Goal: Obtain resource: Obtain resource

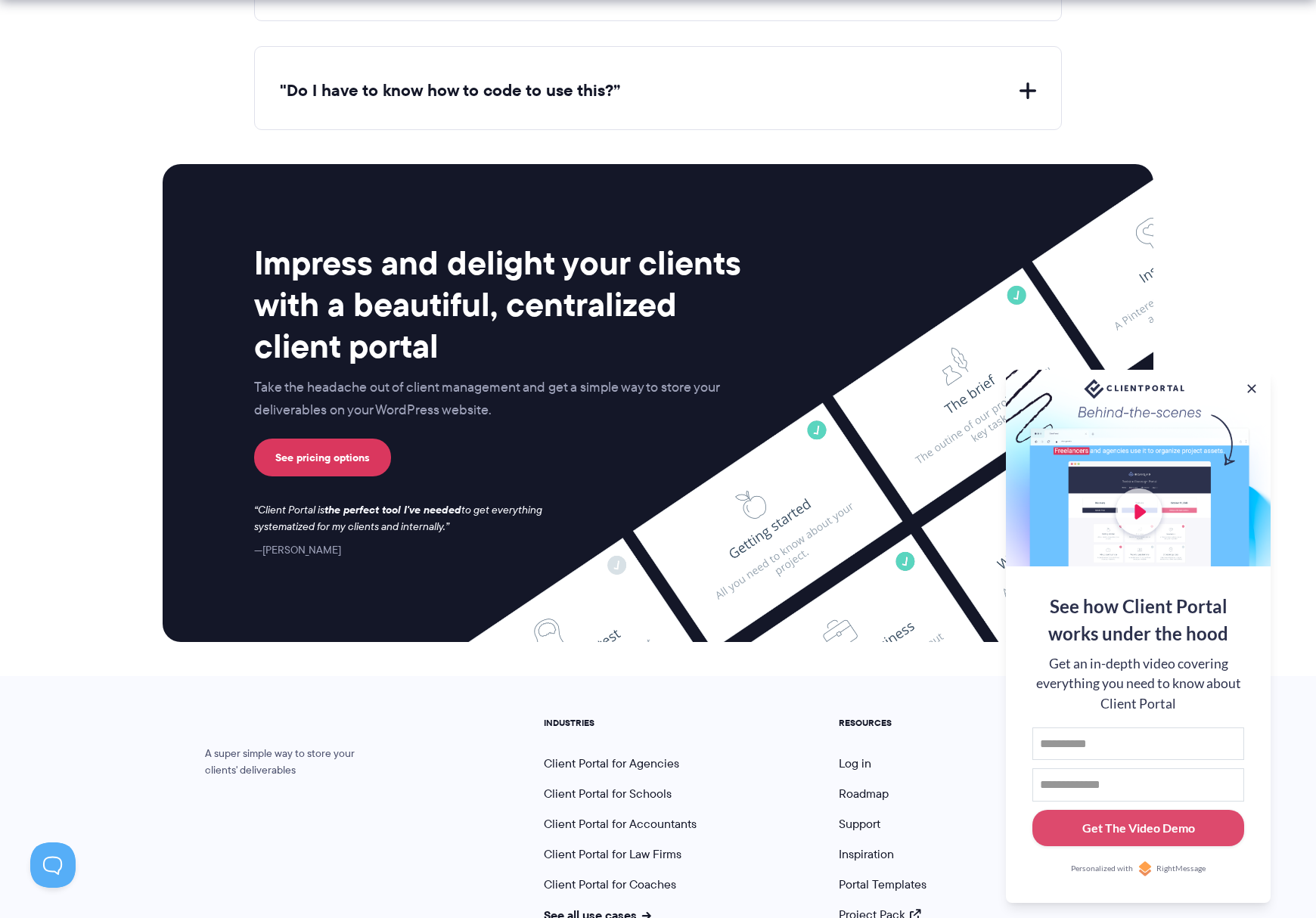
scroll to position [6034, 0]
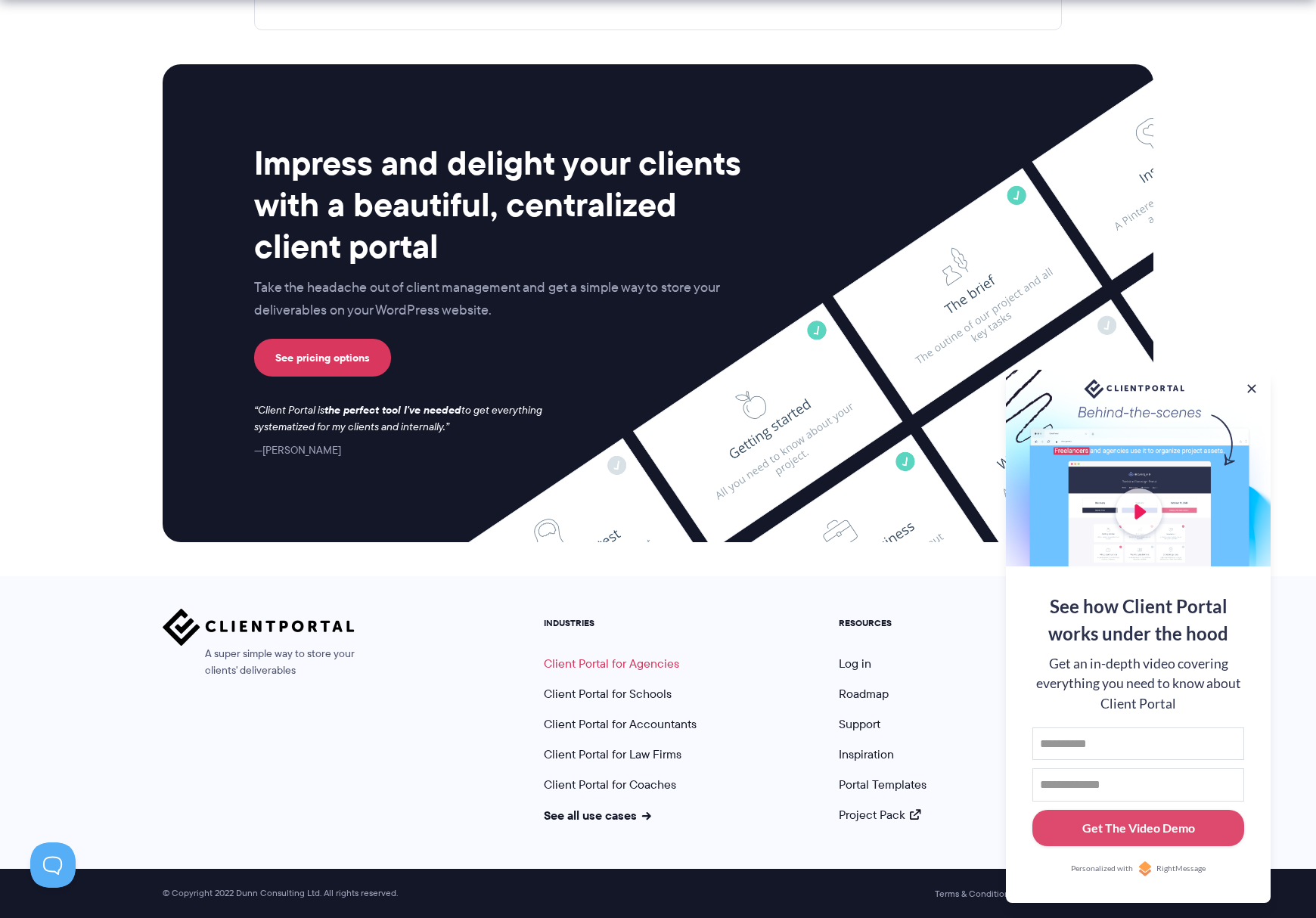
click at [626, 659] on link "Client Portal for Agencies" at bounding box center [612, 663] width 135 height 18
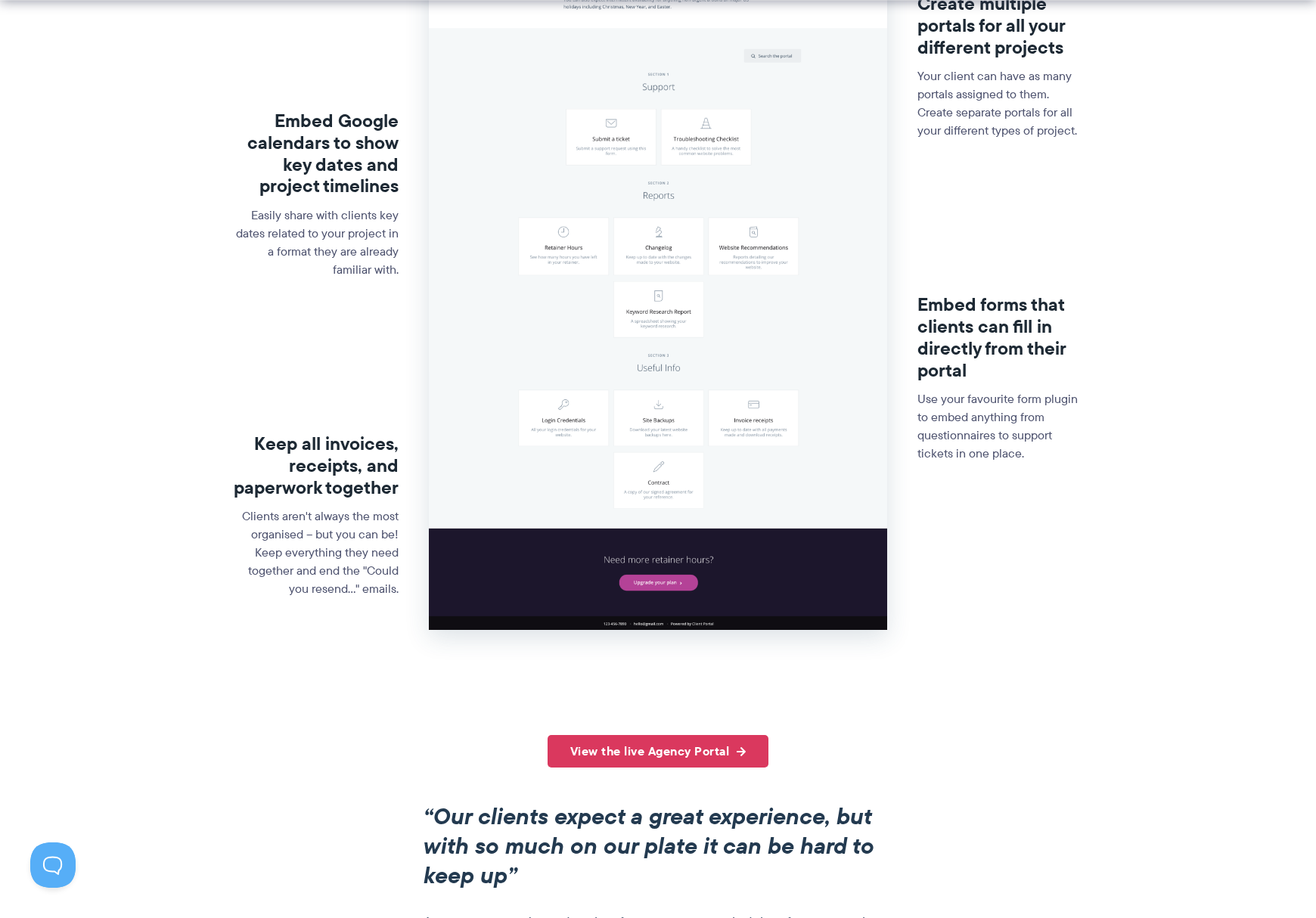
scroll to position [544, 0]
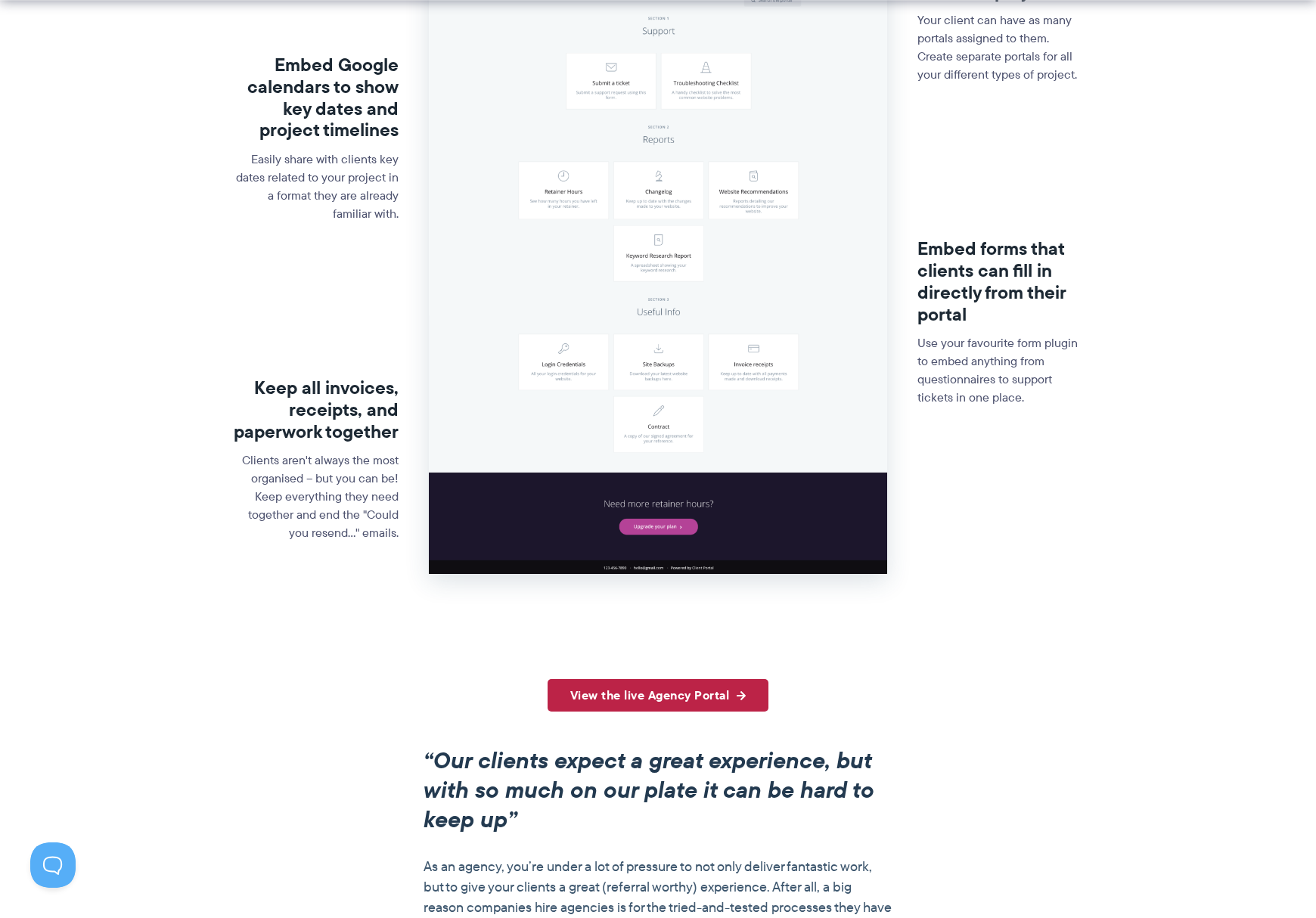
click at [685, 691] on link "View the live Agency Portal" at bounding box center [658, 695] width 222 height 33
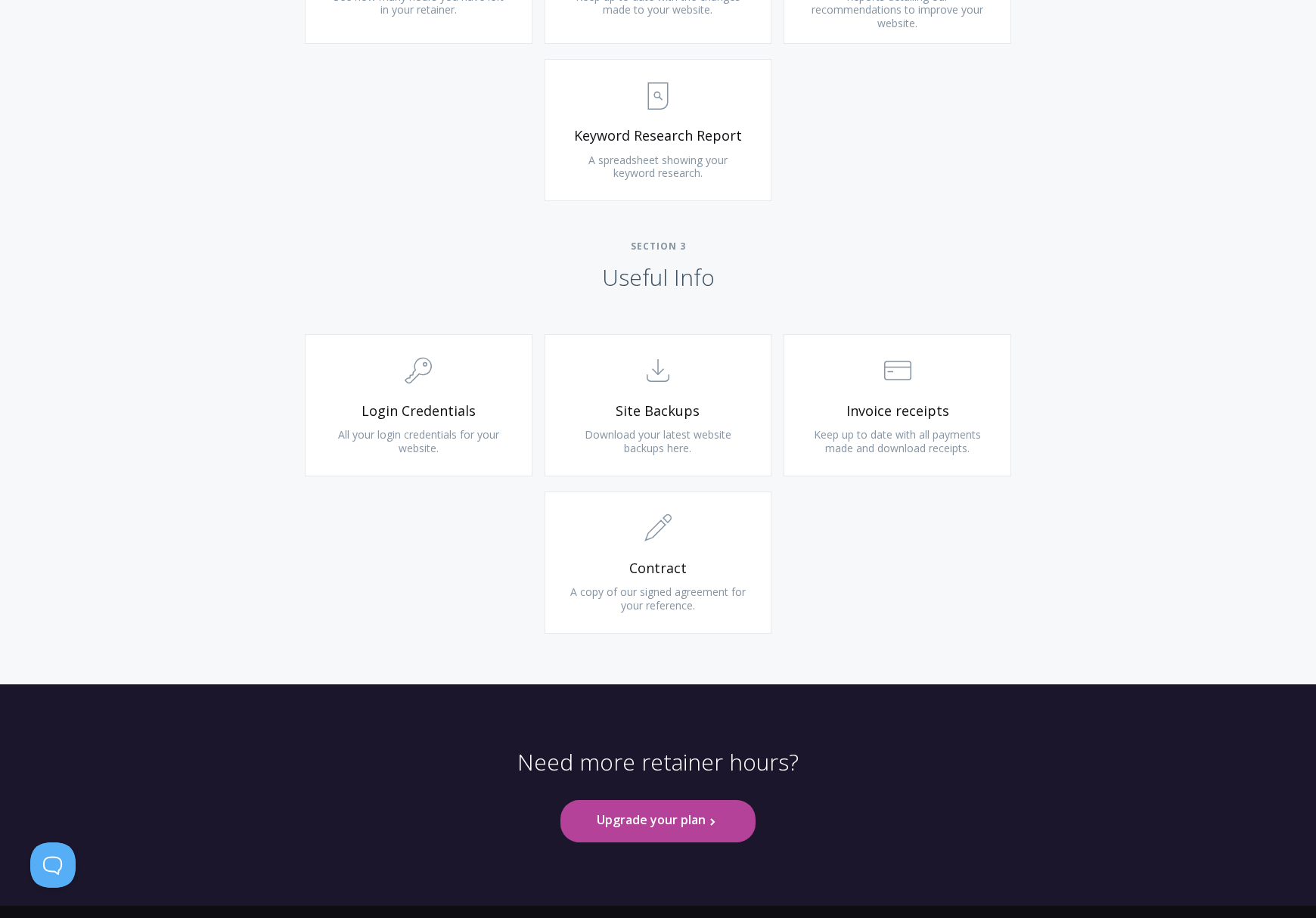
scroll to position [1234, 0]
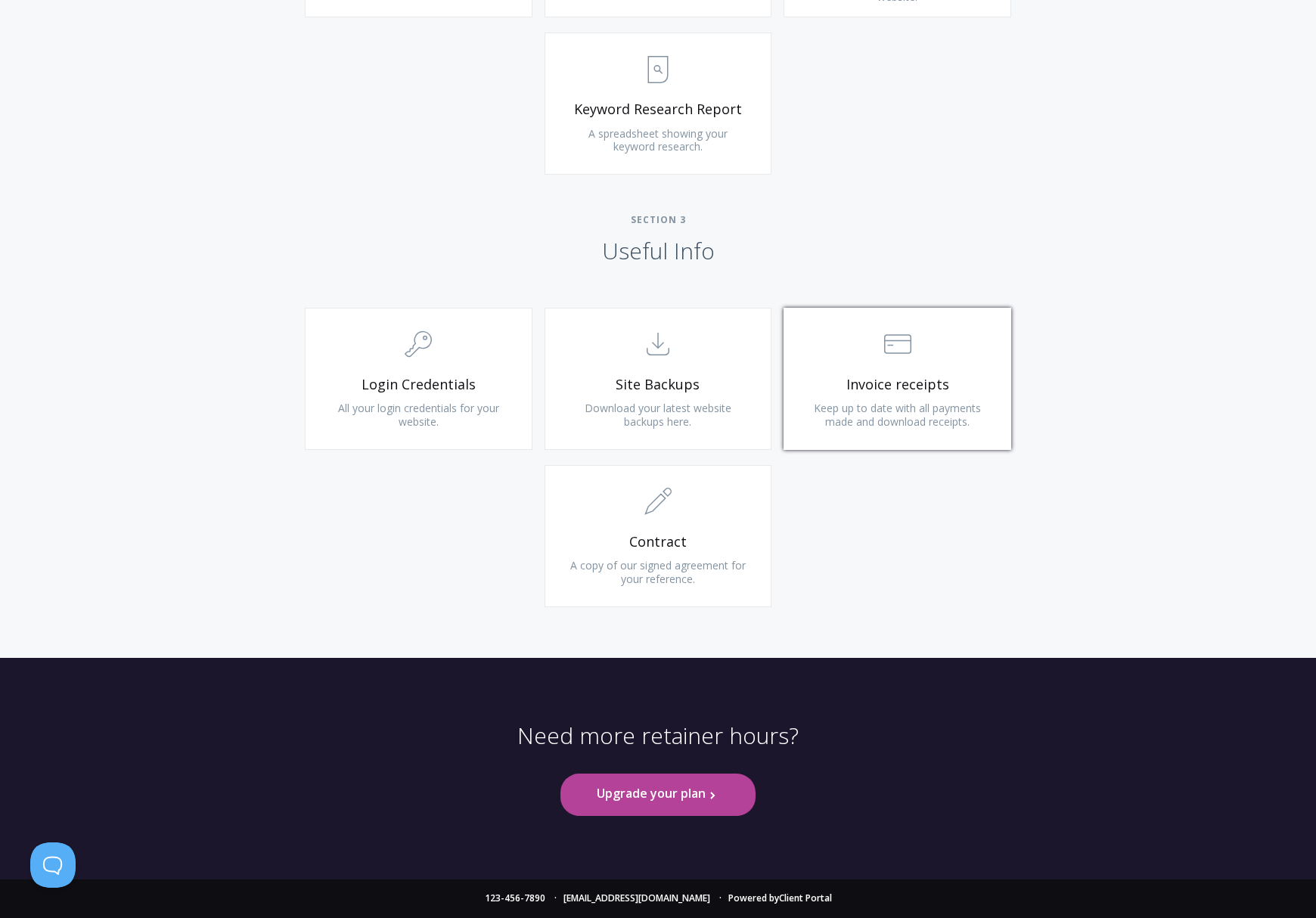
click at [934, 390] on span "Invoice receipts" at bounding box center [897, 384] width 181 height 18
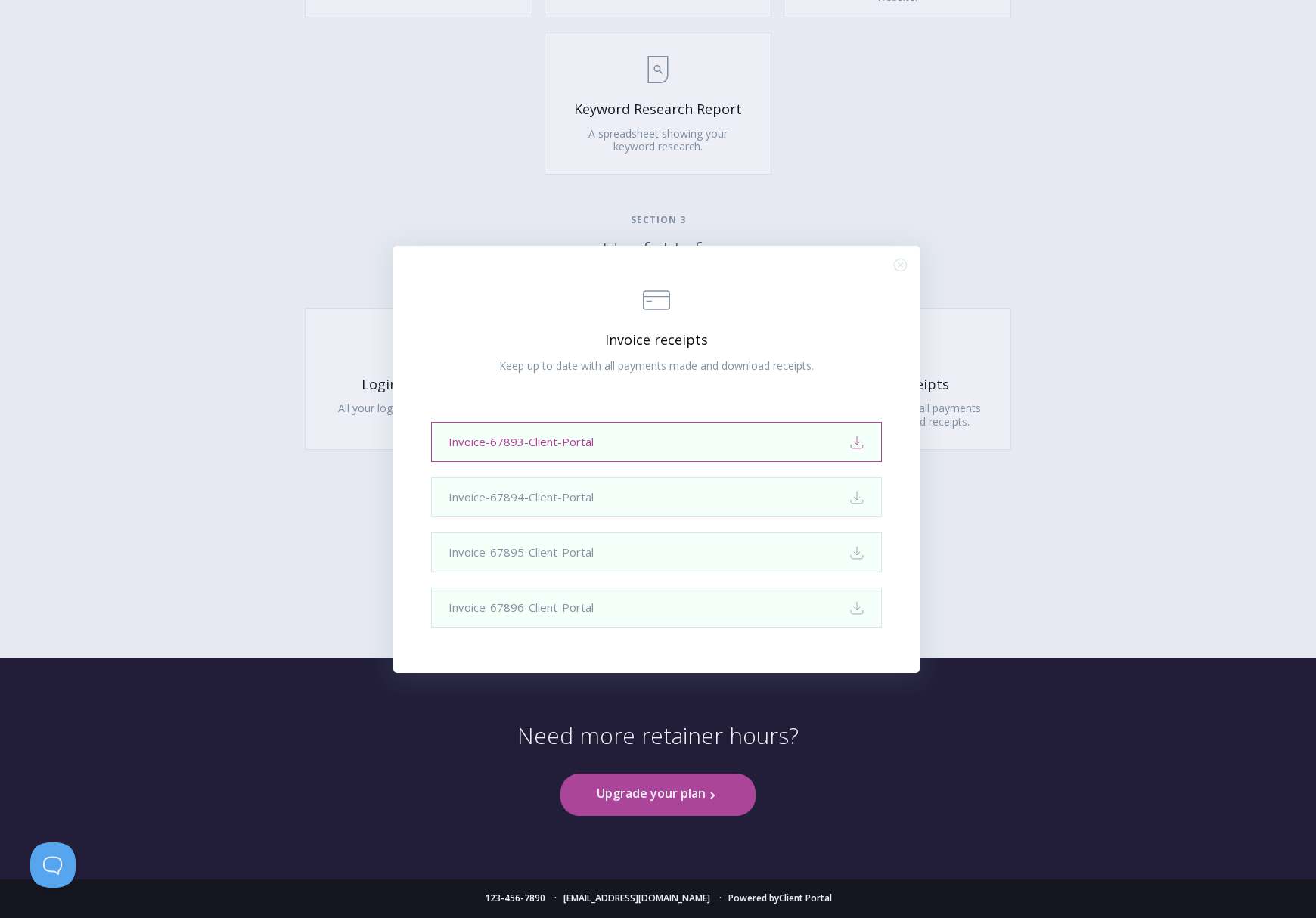
click at [722, 437] on link "Invoice-67893-Client-Portal Download" at bounding box center [656, 441] width 451 height 40
click at [905, 268] on circle "Close (Press escape to close)" at bounding box center [900, 264] width 12 height 12
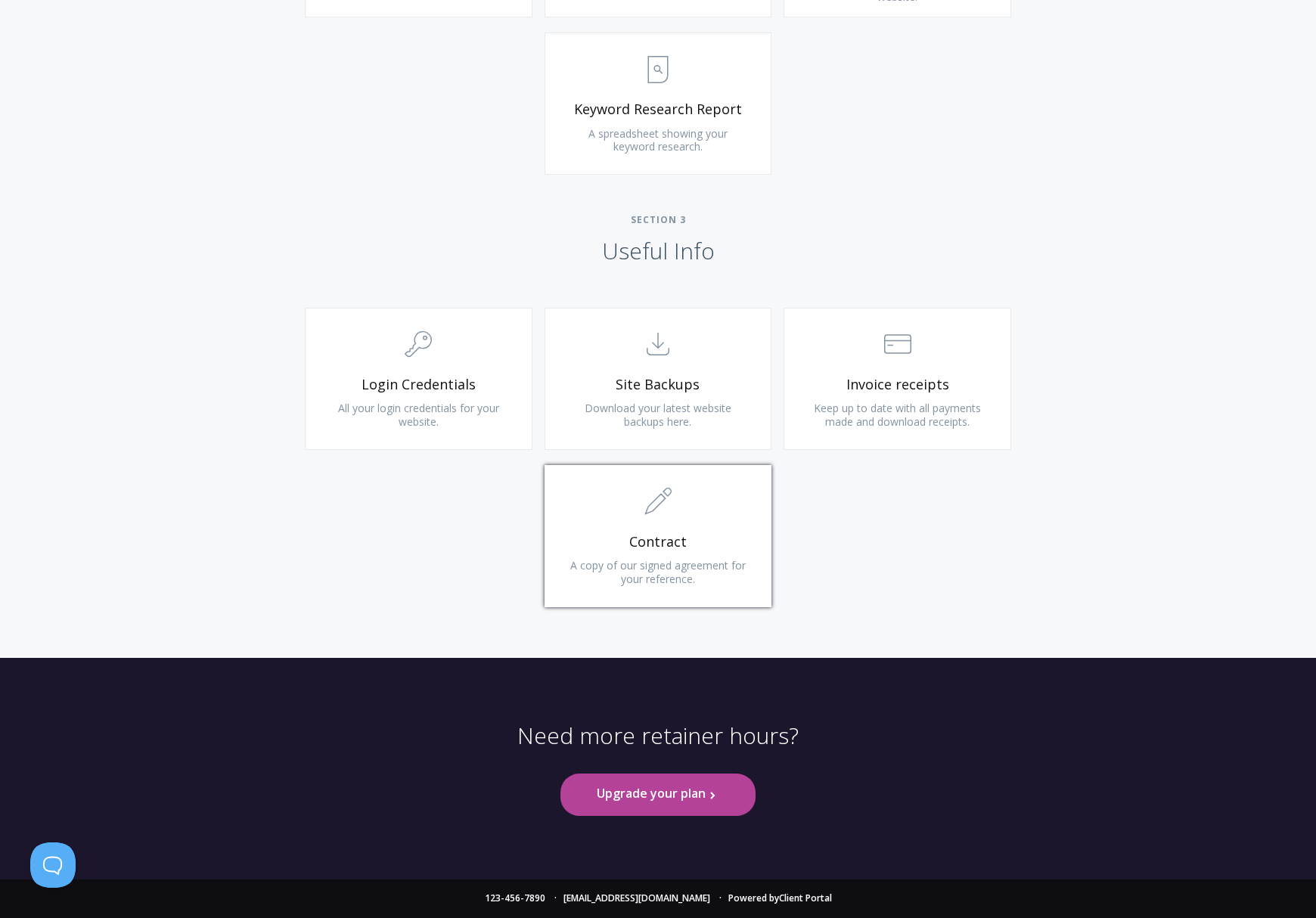
click at [742, 508] on span ".st0{fill:none;stroke:#000000;stroke-width:2;stroke-miterlimit:10;} 1. General" at bounding box center [658, 503] width 181 height 46
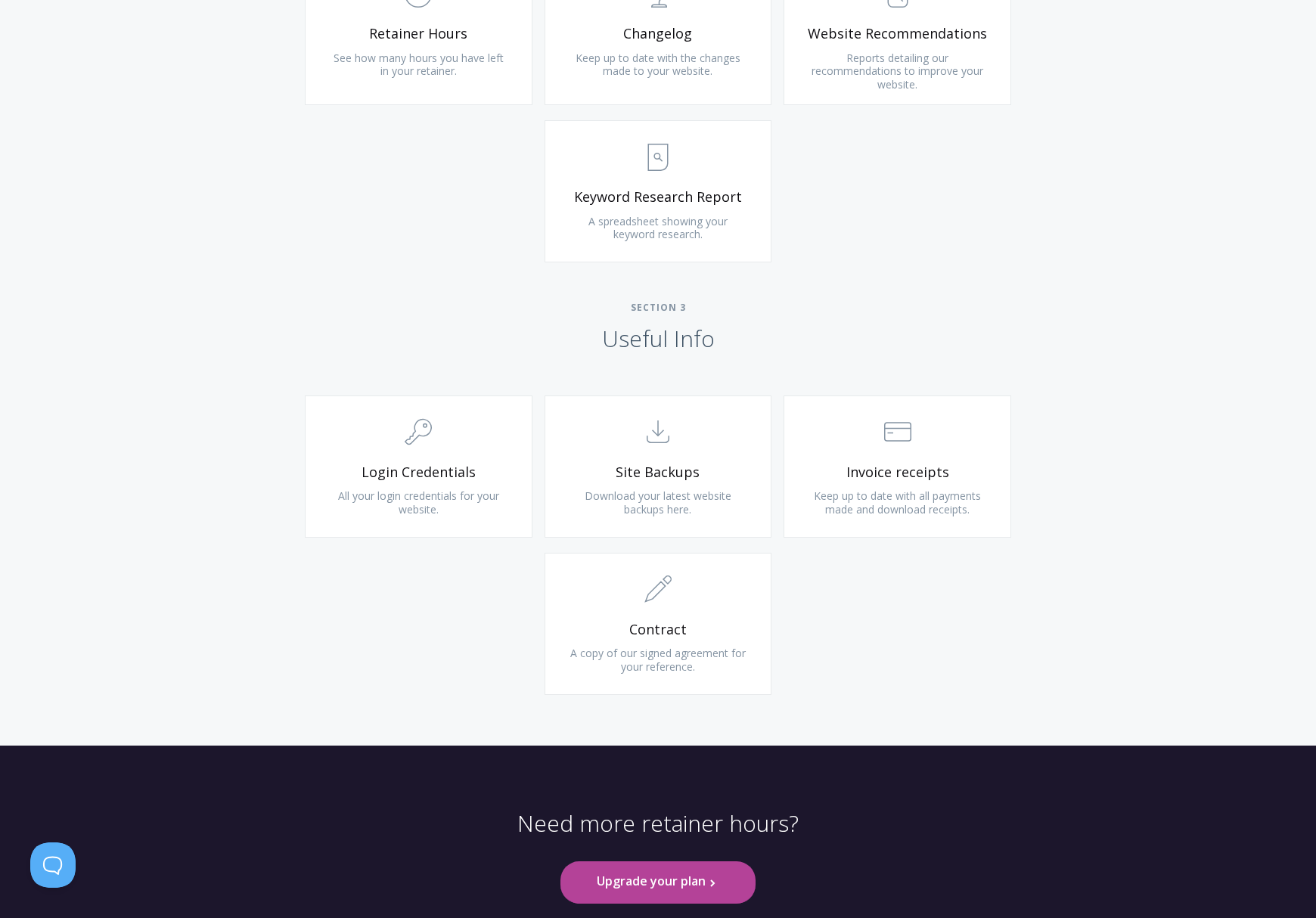
scroll to position [74, 0]
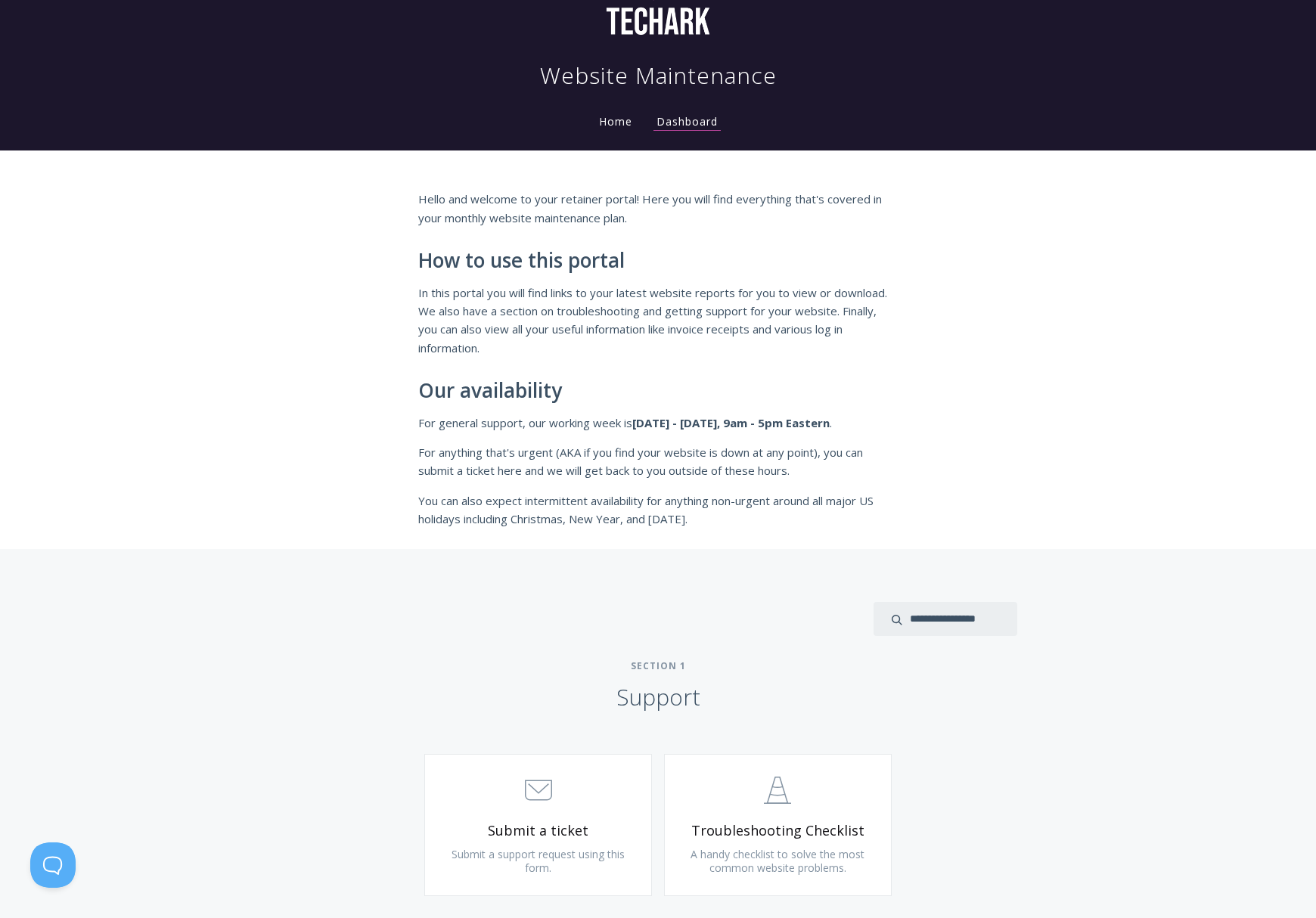
click at [622, 119] on link "Home" at bounding box center [615, 122] width 39 height 14
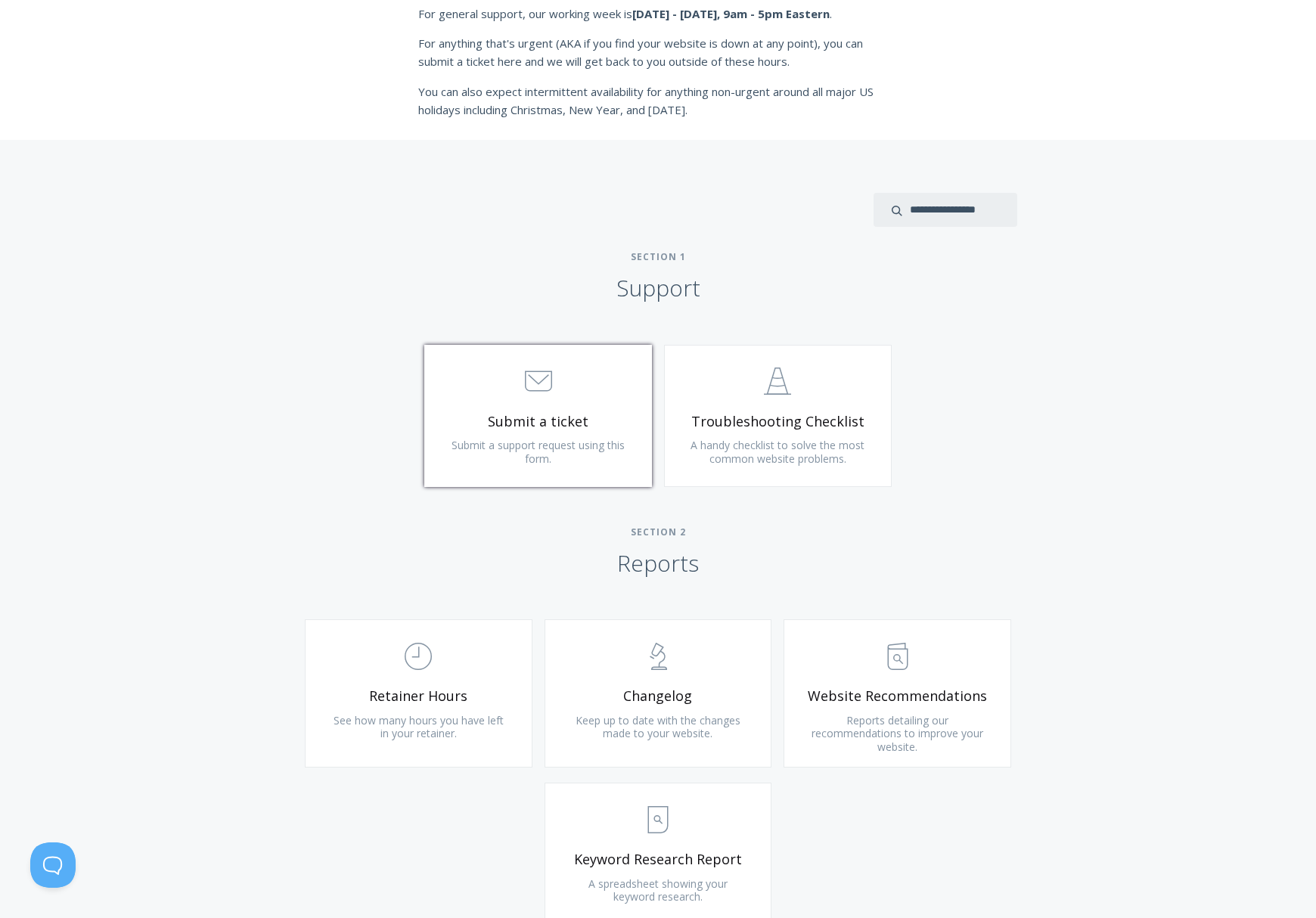
scroll to position [450, 0]
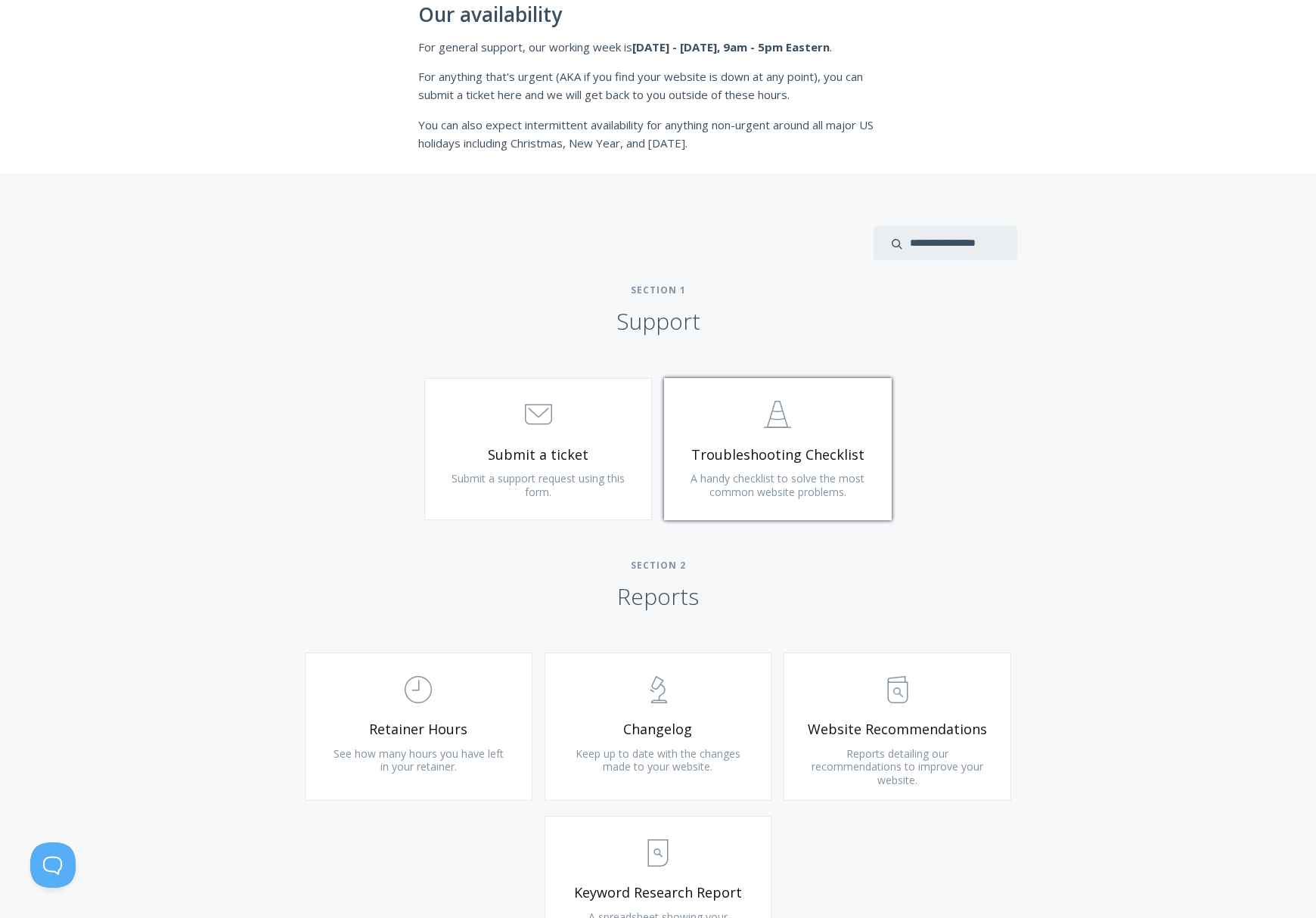
click at [800, 453] on span "Troubleshooting Checklist" at bounding box center [777, 455] width 181 height 18
